Goal: Participate in discussion: Engage in conversation with other users on a specific topic

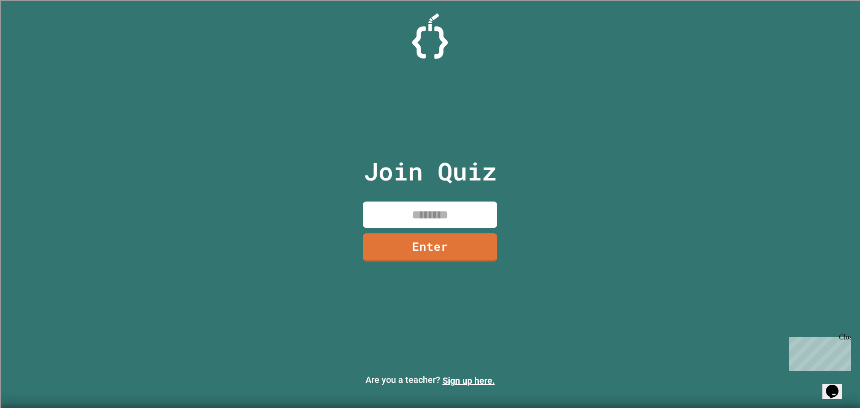
click at [443, 218] on input at bounding box center [430, 215] width 134 height 26
type input "********"
click at [455, 251] on link "Enter" at bounding box center [430, 247] width 127 height 30
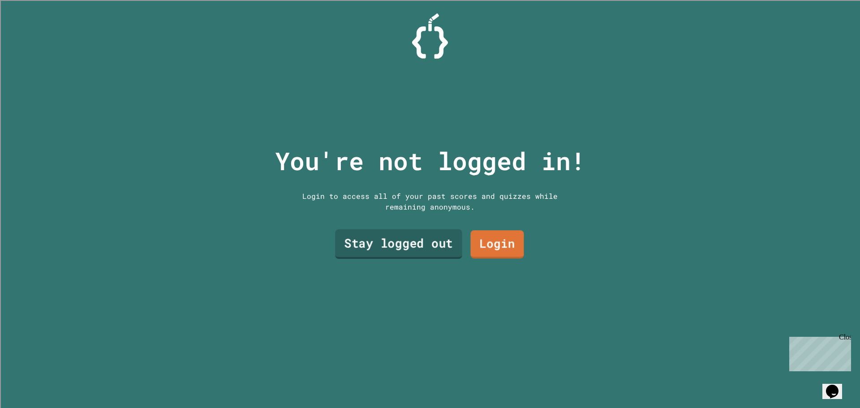
click at [430, 242] on link "Stay logged out" at bounding box center [398, 244] width 127 height 30
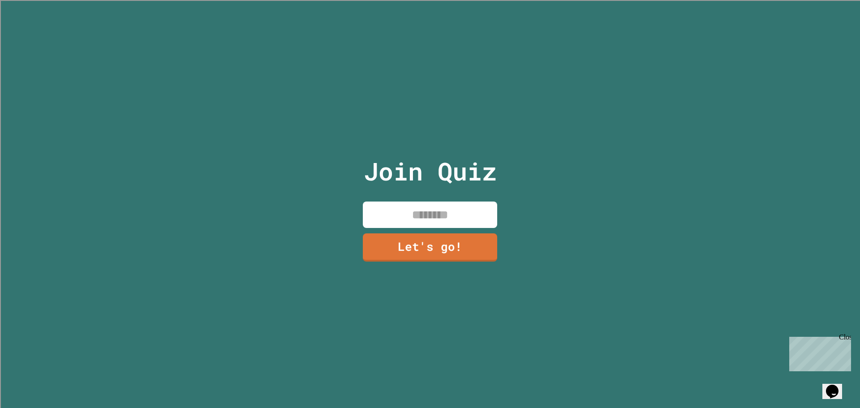
click at [430, 210] on input at bounding box center [430, 215] width 134 height 26
type input "*****"
click at [412, 240] on link "Let's go!" at bounding box center [430, 247] width 130 height 30
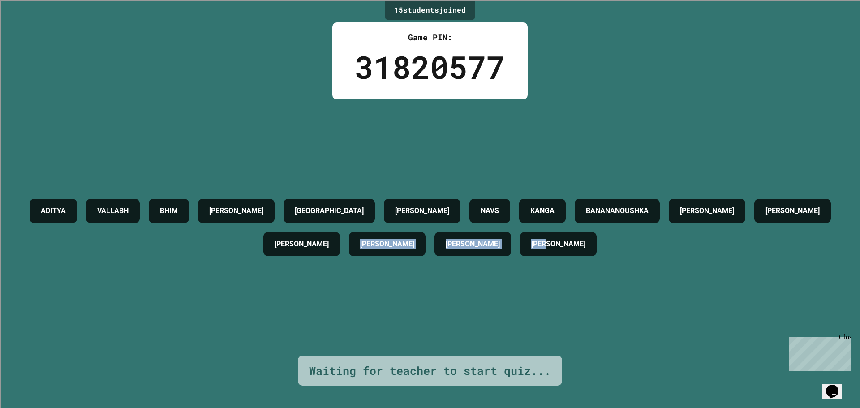
drag, startPoint x: 607, startPoint y: 250, endPoint x: 401, endPoint y: 227, distance: 206.8
click at [435, 238] on div "[PERSON_NAME] [PERSON_NAME] [PERSON_NAME] NAVS [PERSON_NAME] [PERSON_NAME] [PER…" at bounding box center [429, 227] width 815 height 66
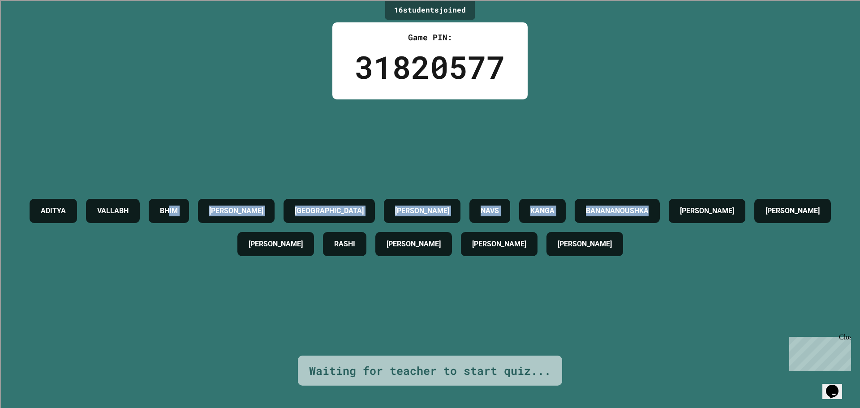
drag, startPoint x: 421, startPoint y: 220, endPoint x: 859, endPoint y: 246, distance: 438.7
click at [859, 246] on div "16 student s joined Game PIN: 31820577 [PERSON_NAME] [PERSON_NAME] [PERSON_NAME…" at bounding box center [430, 204] width 860 height 408
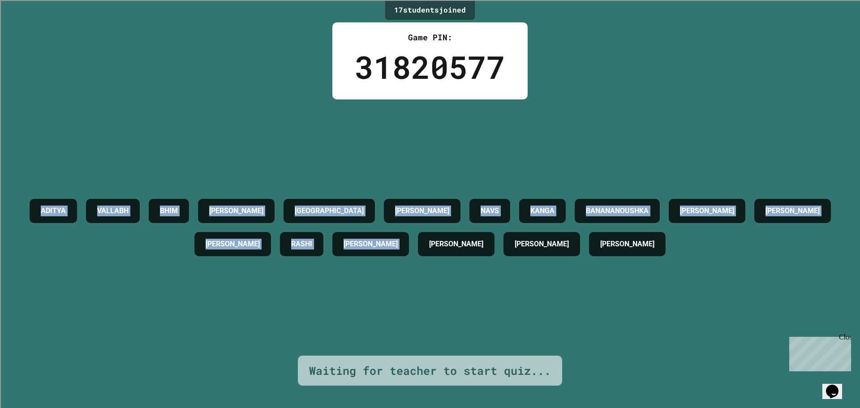
drag, startPoint x: 334, startPoint y: 289, endPoint x: 0, endPoint y: 181, distance: 350.6
click at [0, 184] on div "17 student s joined Game PIN: 31820577 [PERSON_NAME] [PERSON_NAME] [PERSON_NAME…" at bounding box center [430, 204] width 860 height 408
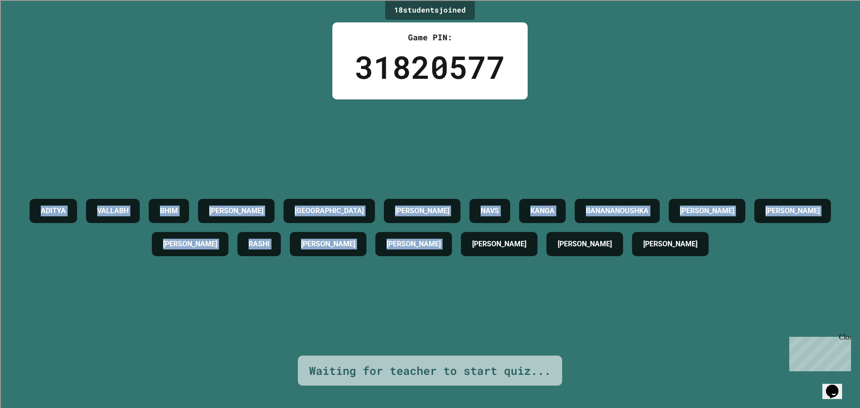
click at [90, 175] on div "[PERSON_NAME] [PERSON_NAME] [PERSON_NAME] NAVS [PERSON_NAME] [PERSON_NAME] [PER…" at bounding box center [429, 227] width 815 height 256
drag, startPoint x: 0, startPoint y: 214, endPoint x: 859, endPoint y: 331, distance: 867.2
click at [859, 331] on div "18 student s joined Game PIN: 31820577 [PERSON_NAME] [PERSON_NAME] [PERSON_NAME…" at bounding box center [430, 204] width 860 height 408
click at [226, 326] on div "[PERSON_NAME] [PERSON_NAME] [PERSON_NAME] NAVS [PERSON_NAME] [PERSON_NAME] [PER…" at bounding box center [429, 227] width 815 height 256
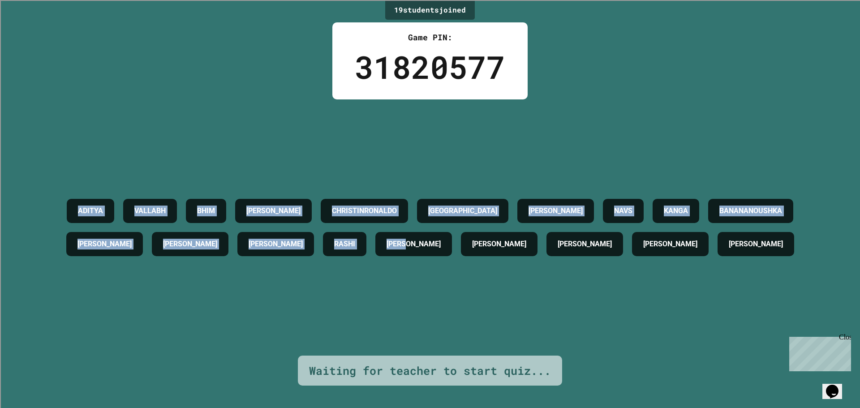
drag, startPoint x: 52, startPoint y: 182, endPoint x: 609, endPoint y: 277, distance: 565.2
click at [620, 261] on div "[PERSON_NAME] [PERSON_NAME] CHRISTINRONALDO [PERSON_NAME] NAVS [PERSON_NAME] [P…" at bounding box center [429, 227] width 815 height 66
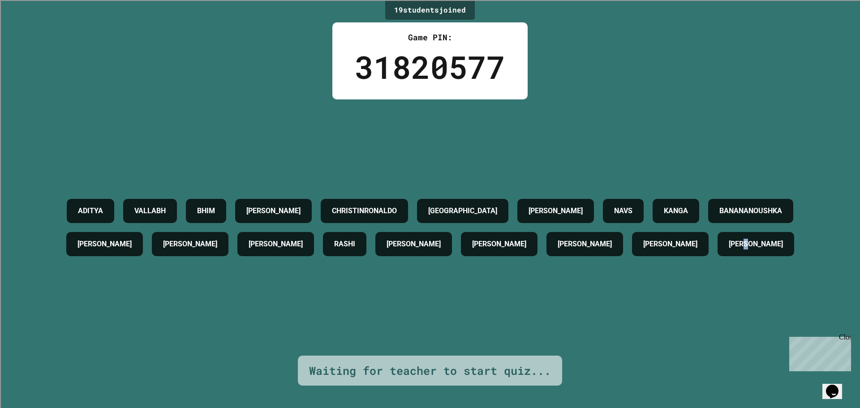
drag, startPoint x: 498, startPoint y: 287, endPoint x: 480, endPoint y: 263, distance: 30.6
click at [493, 278] on div "[PERSON_NAME] [PERSON_NAME] CHRISTINRONALDO [PERSON_NAME] NAVS [PERSON_NAME] [P…" at bounding box center [429, 227] width 815 height 256
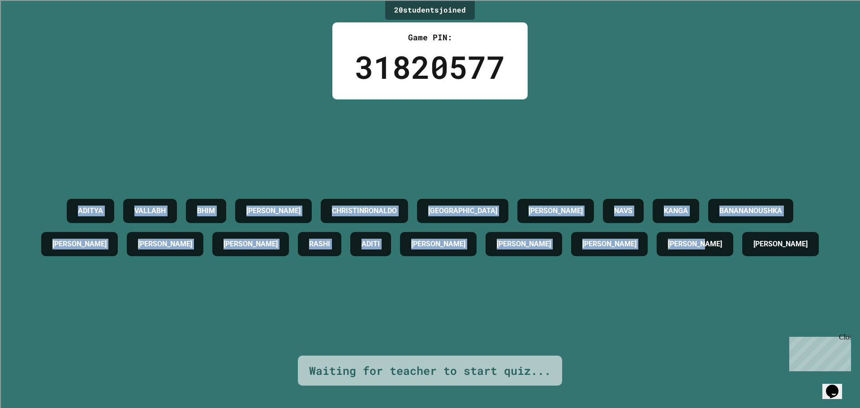
drag, startPoint x: 480, startPoint y: 263, endPoint x: 0, endPoint y: 190, distance: 486.0
click at [0, 195] on div "20 student s joined Game PIN: 31820577 [PERSON_NAME] [PERSON_NAME] CHRISTINRONA…" at bounding box center [430, 204] width 860 height 408
click at [191, 199] on div "[PERSON_NAME] [PERSON_NAME] CHRISTINRONALDO [PERSON_NAME] NAVS [PERSON_NAME] [P…" at bounding box center [429, 227] width 815 height 66
click at [115, 146] on div "[PERSON_NAME] [PERSON_NAME] CHRISTINRONALDO [PERSON_NAME] NAVS [PERSON_NAME] [P…" at bounding box center [429, 227] width 815 height 256
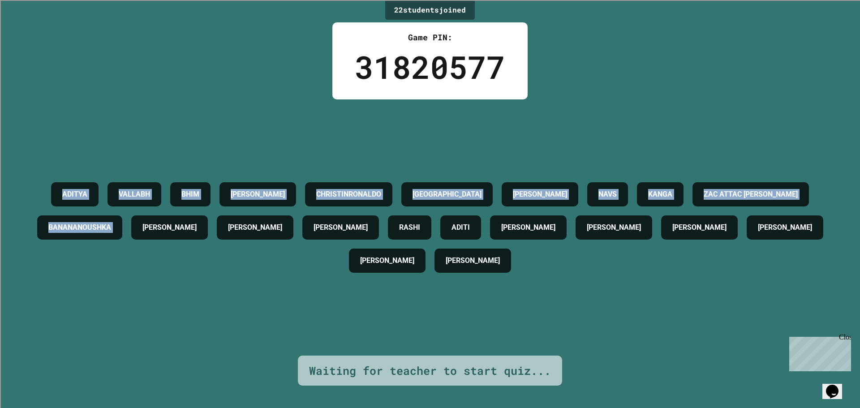
drag, startPoint x: 38, startPoint y: 183, endPoint x: 340, endPoint y: 214, distance: 303.9
click at [340, 214] on div "[PERSON_NAME] [PERSON_NAME] CHRISTINRONALDO [PERSON_NAME] NAVS [PERSON_NAME] AT…" at bounding box center [429, 227] width 815 height 99
click at [223, 104] on div "[PERSON_NAME] [PERSON_NAME] CHRISTINRONALDO [PERSON_NAME] NAVS [PERSON_NAME] AT…" at bounding box center [429, 227] width 815 height 256
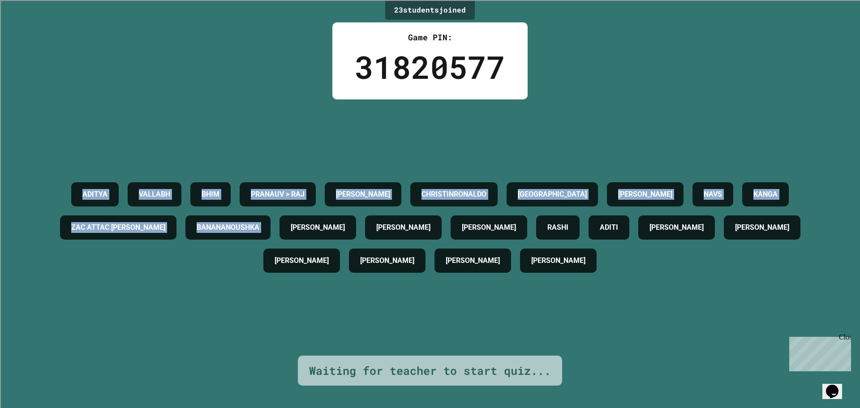
click at [165, 232] on h4 "ZAC ATTAC [PERSON_NAME]" at bounding box center [118, 227] width 94 height 11
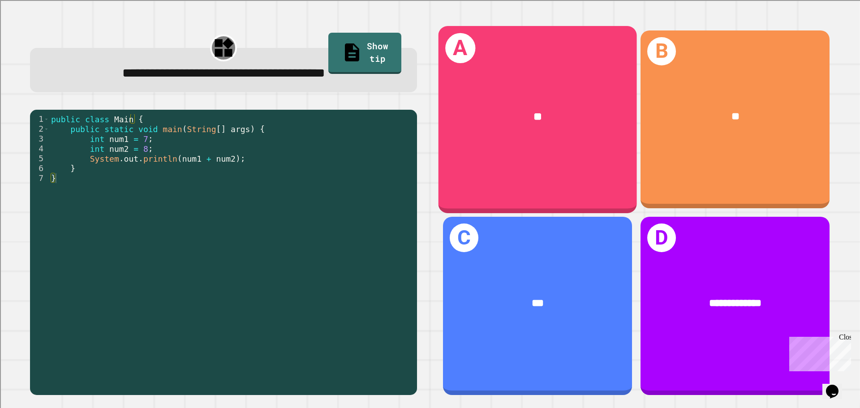
click at [526, 121] on div "**" at bounding box center [537, 116] width 154 height 17
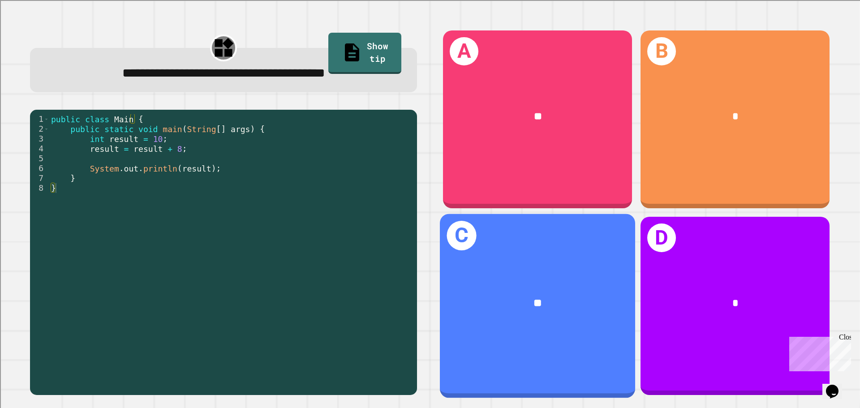
click at [542, 295] on div "**" at bounding box center [538, 303] width 152 height 17
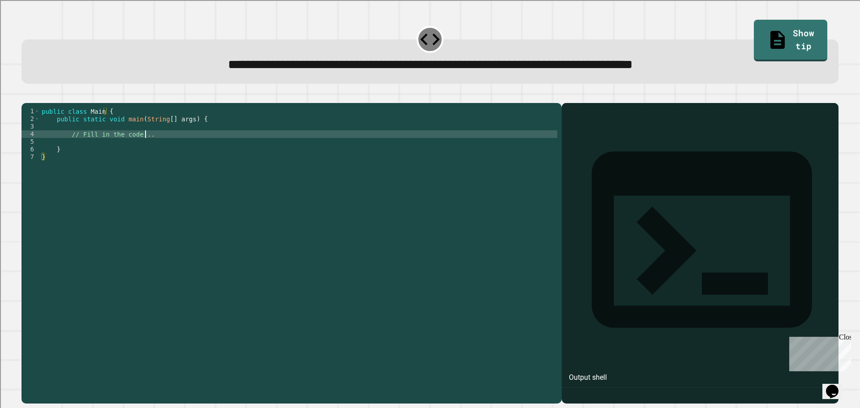
click at [219, 146] on div "public class Main { public static void main ( String [ ] args ) { // Fill in th…" at bounding box center [298, 244] width 517 height 274
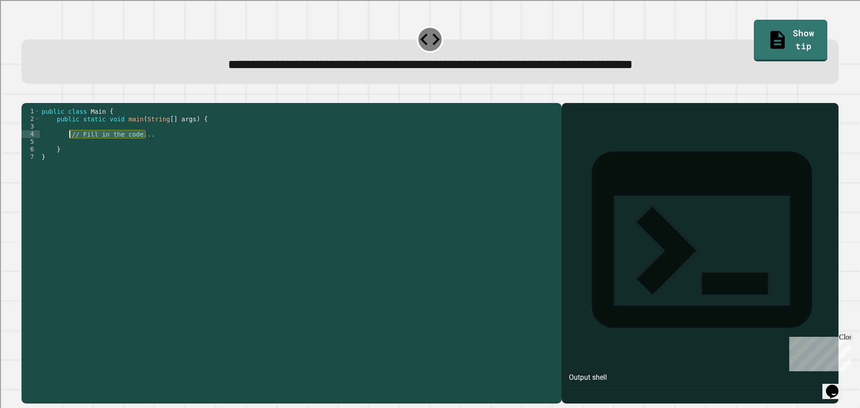
drag, startPoint x: 149, startPoint y: 149, endPoint x: 70, endPoint y: 146, distance: 78.9
click at [70, 146] on div "public class Main { public static void main ( String [ ] args ) { // Fill in th…" at bounding box center [298, 244] width 517 height 274
type textarea "*"
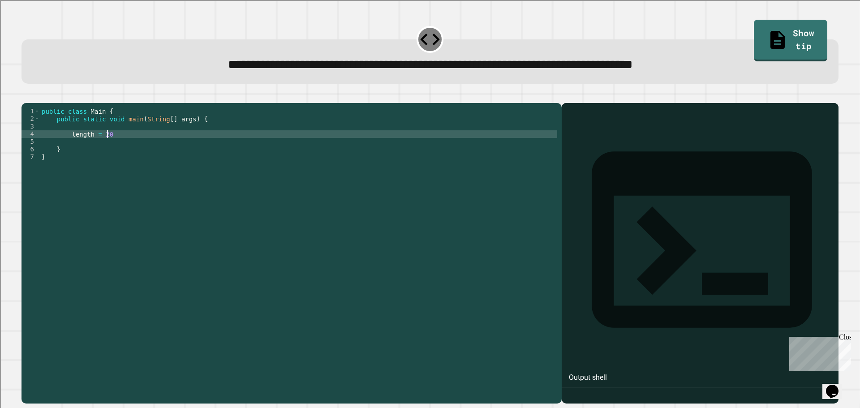
type textarea "**********"
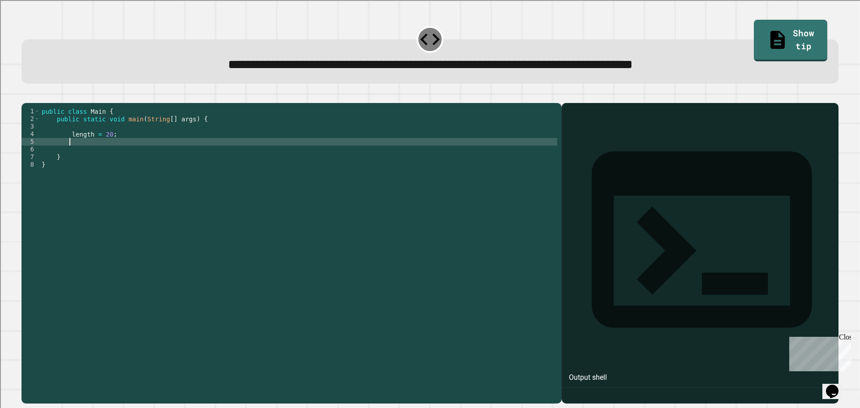
click at [69, 148] on div "public class Main { public static void main ( String [ ] args ) { length = 20 ;…" at bounding box center [298, 244] width 517 height 274
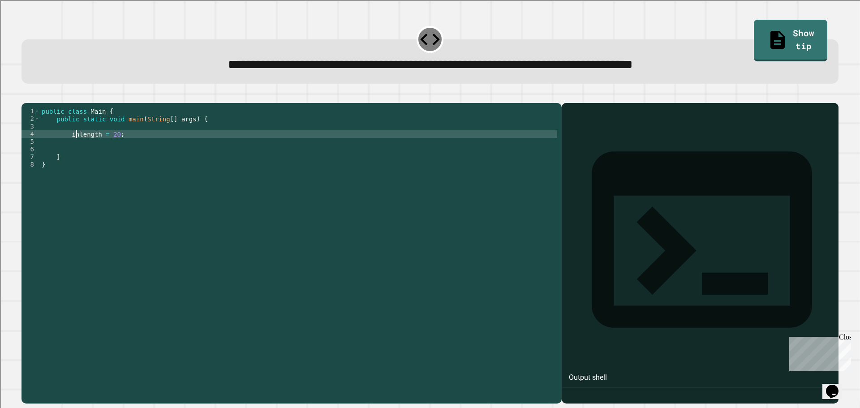
scroll to position [0, 3]
type textarea "**********"
click at [94, 152] on div "public class Main { public static void main ( String [ ] args ) { int length = …" at bounding box center [298, 244] width 517 height 274
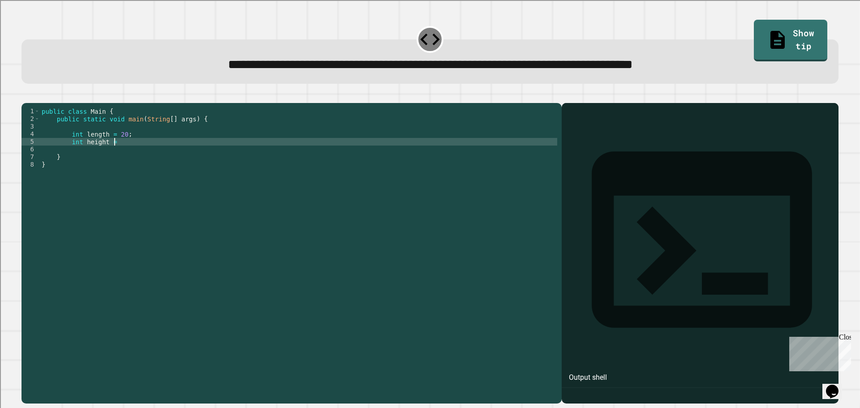
scroll to position [0, 5]
type textarea "**********"
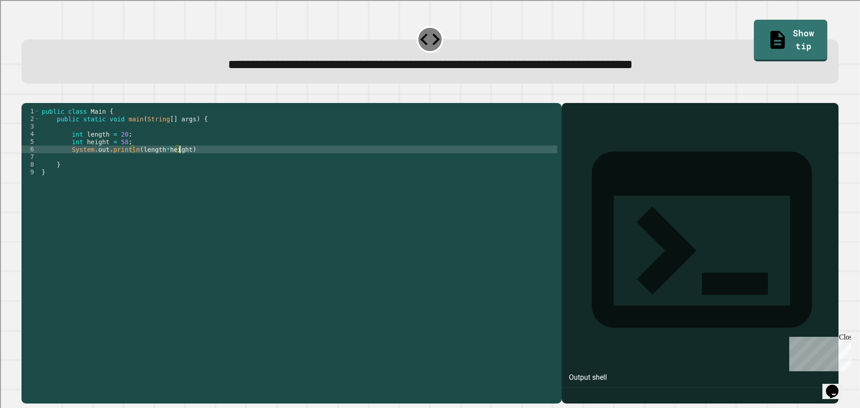
scroll to position [0, 9]
click at [34, 104] on icon "button" at bounding box center [32, 101] width 5 height 6
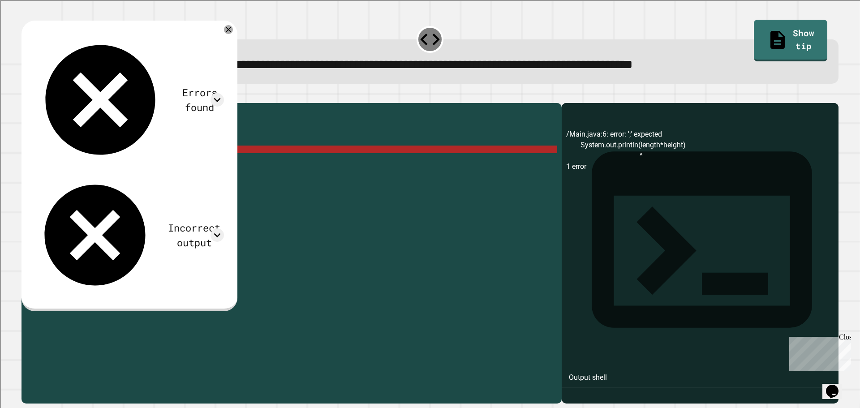
click at [204, 161] on div "public class Main { public static void main ( String [ ] args ) { int length = …" at bounding box center [298, 244] width 517 height 274
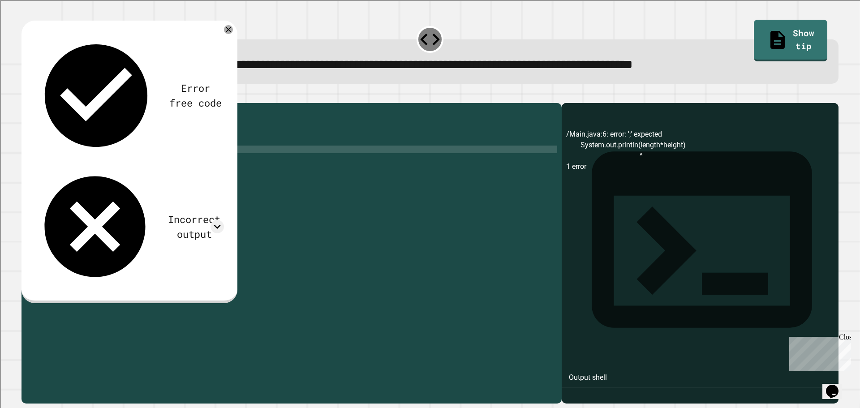
type textarea "**********"
click at [26, 96] on button "button" at bounding box center [26, 96] width 0 height 0
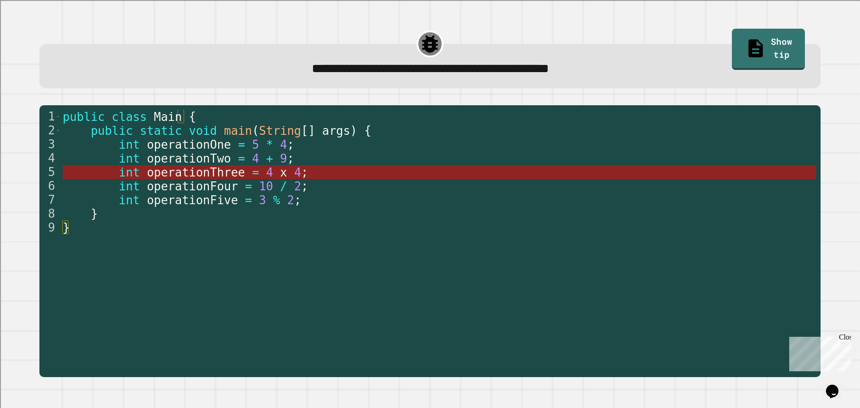
click at [294, 173] on span "4" at bounding box center [297, 172] width 7 height 13
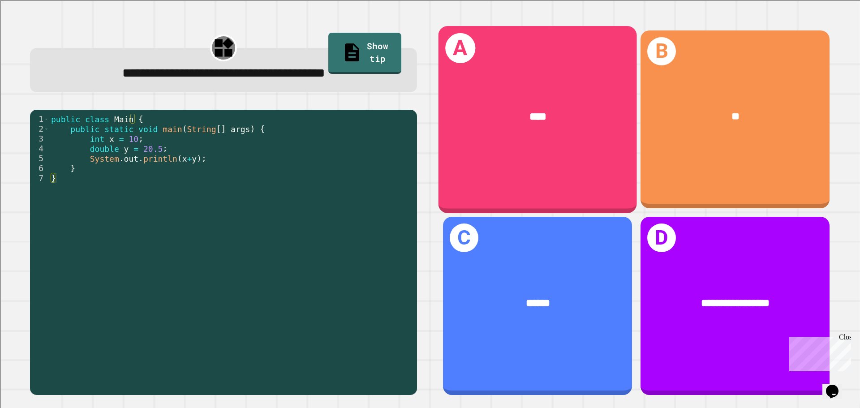
click at [552, 143] on div "****" at bounding box center [537, 117] width 198 height 60
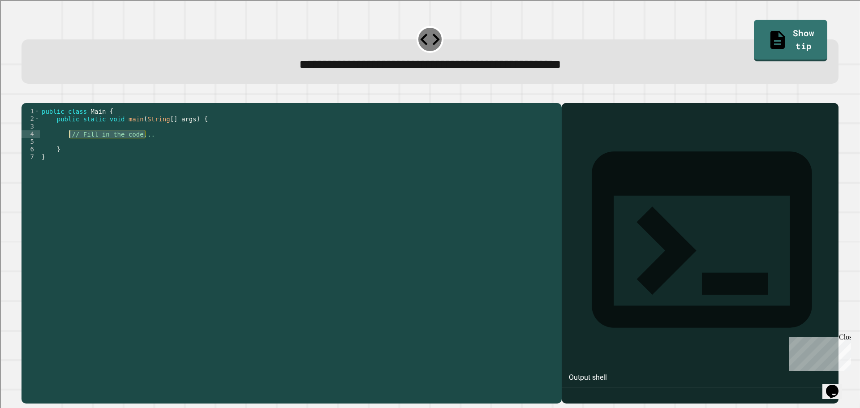
drag, startPoint x: 148, startPoint y: 148, endPoint x: 69, endPoint y: 146, distance: 78.8
click at [69, 146] on div "public class Main { public static void main ( String [ ] args ) { // Fill in th…" at bounding box center [298, 244] width 517 height 274
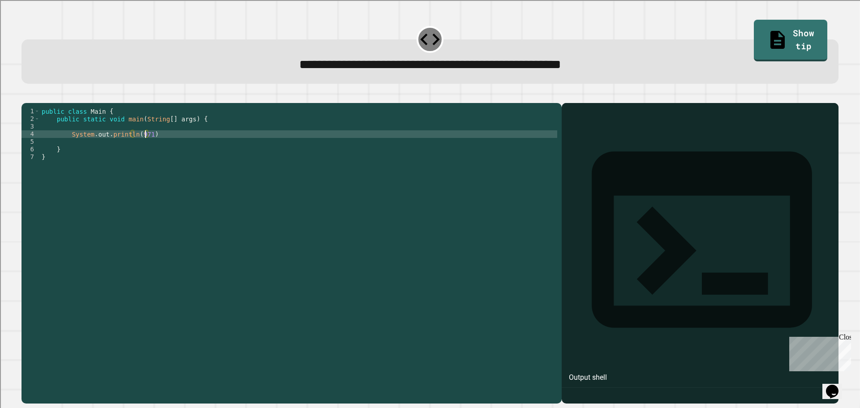
scroll to position [0, 7]
click at [34, 100] on icon "button" at bounding box center [32, 101] width 5 height 6
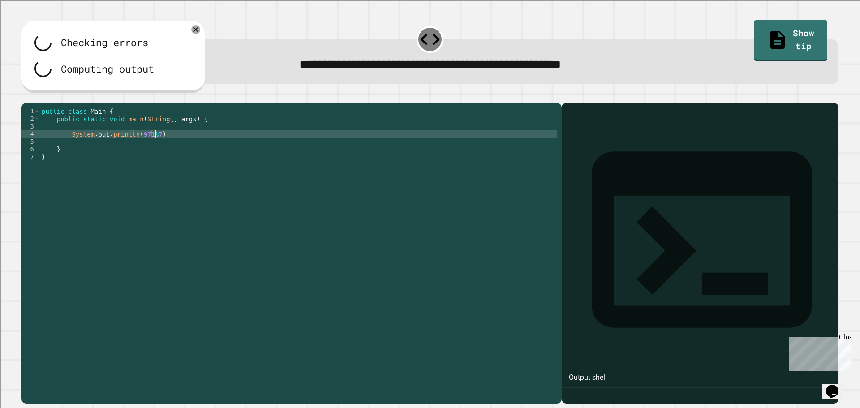
click at [163, 147] on div "public class Main { public static void main ( String [ ] args ) { System . out …" at bounding box center [298, 244] width 517 height 274
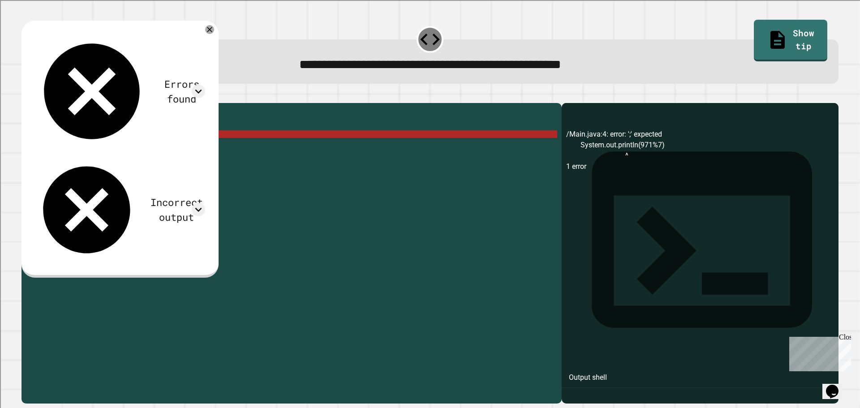
scroll to position [0, 8]
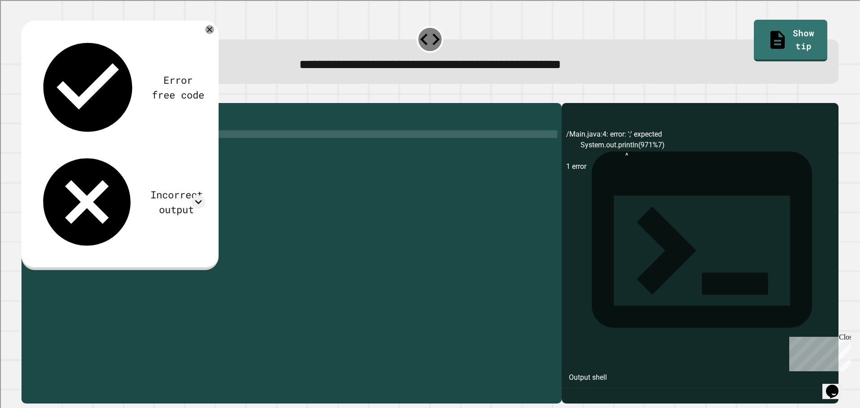
type textarea "**********"
click at [26, 96] on button "button" at bounding box center [26, 96] width 0 height 0
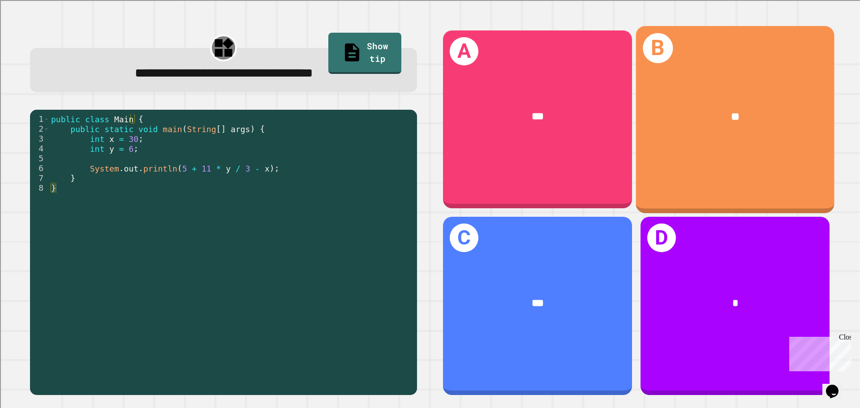
click at [768, 140] on div "**" at bounding box center [735, 117] width 198 height 60
